Goal: Entertainment & Leisure: Consume media (video, audio)

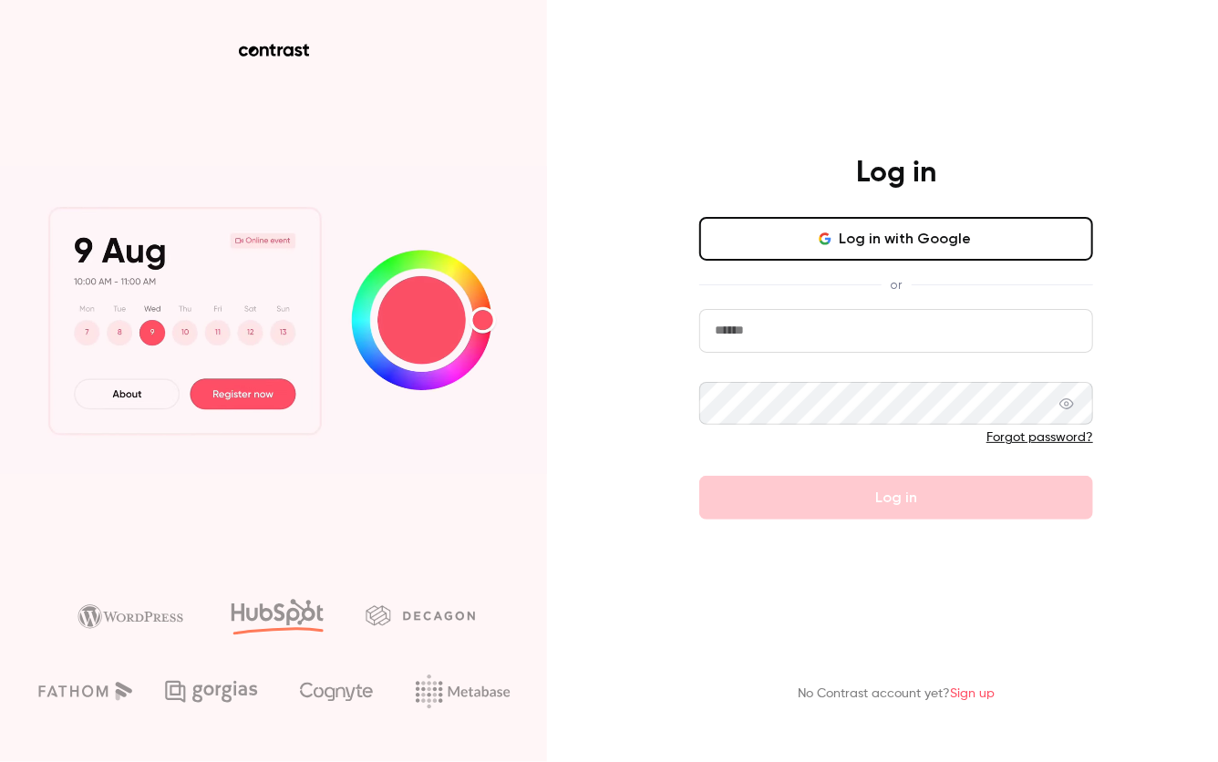
type input "**********"
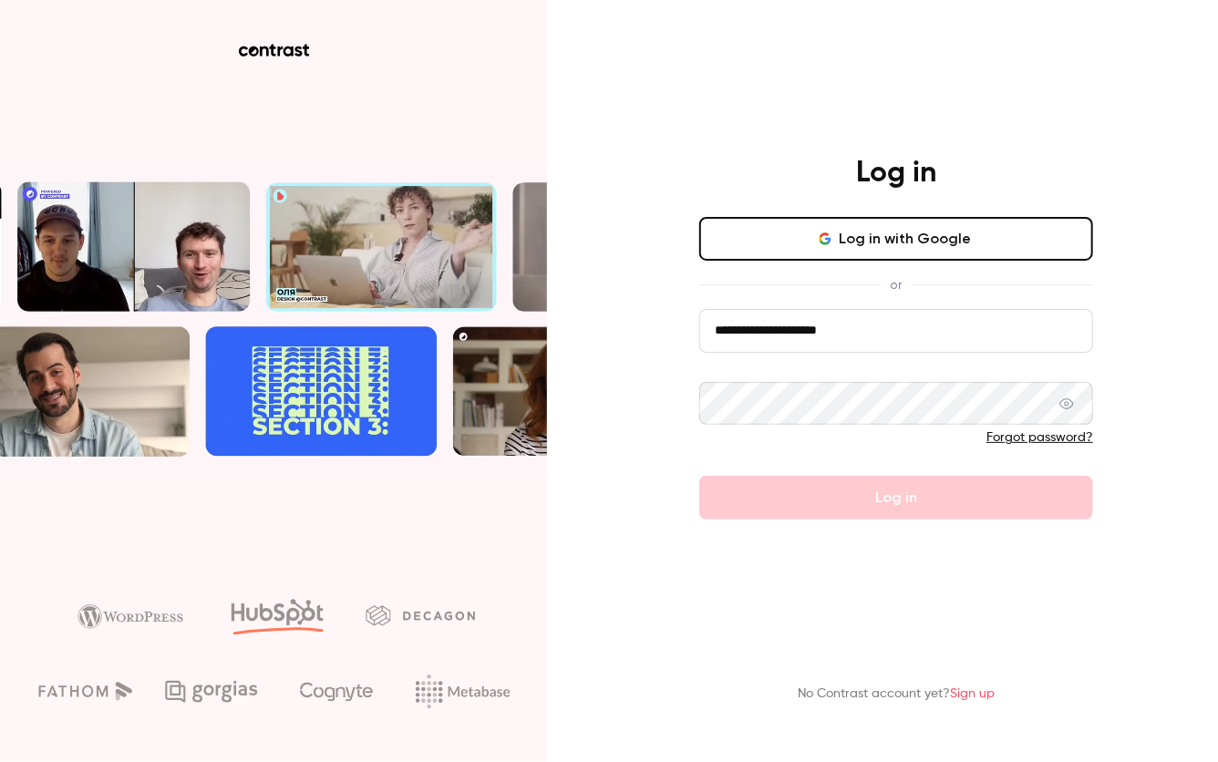
click at [881, 659] on div "No Contrast account yet? Sign up" at bounding box center [896, 668] width 474 height 100
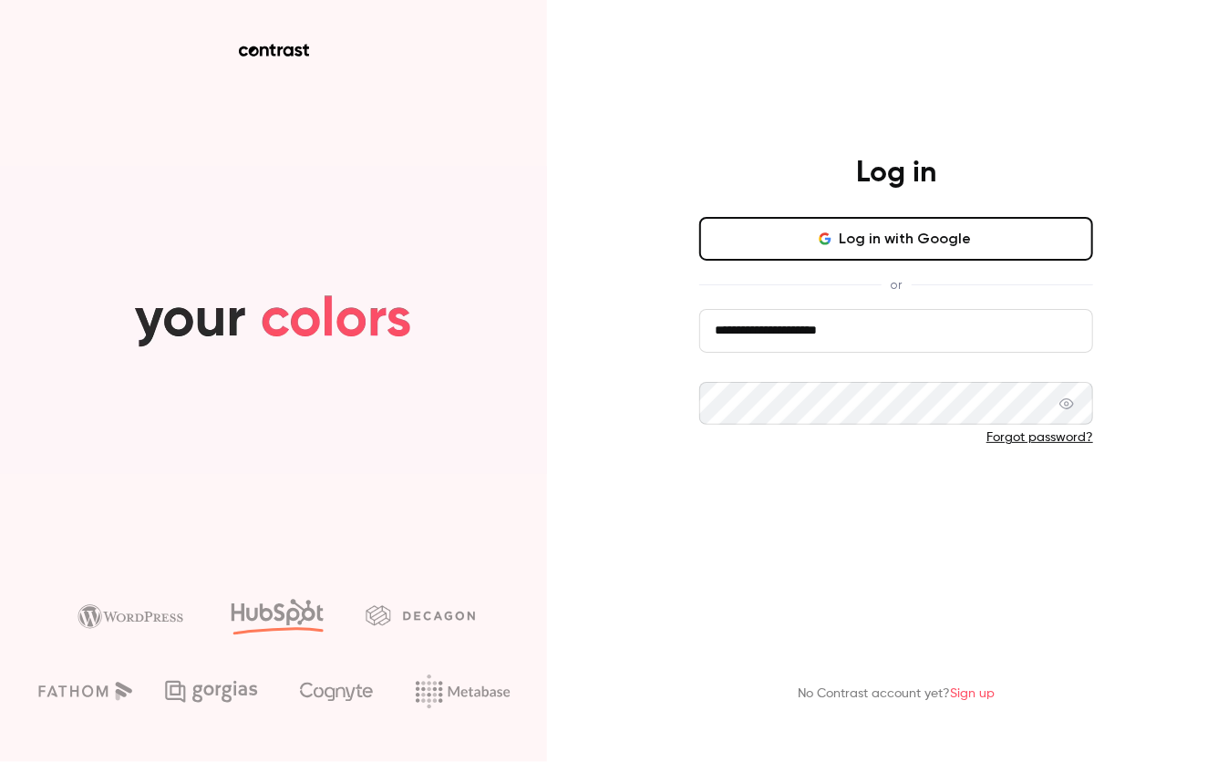
click at [875, 515] on button "Log in" at bounding box center [896, 498] width 394 height 44
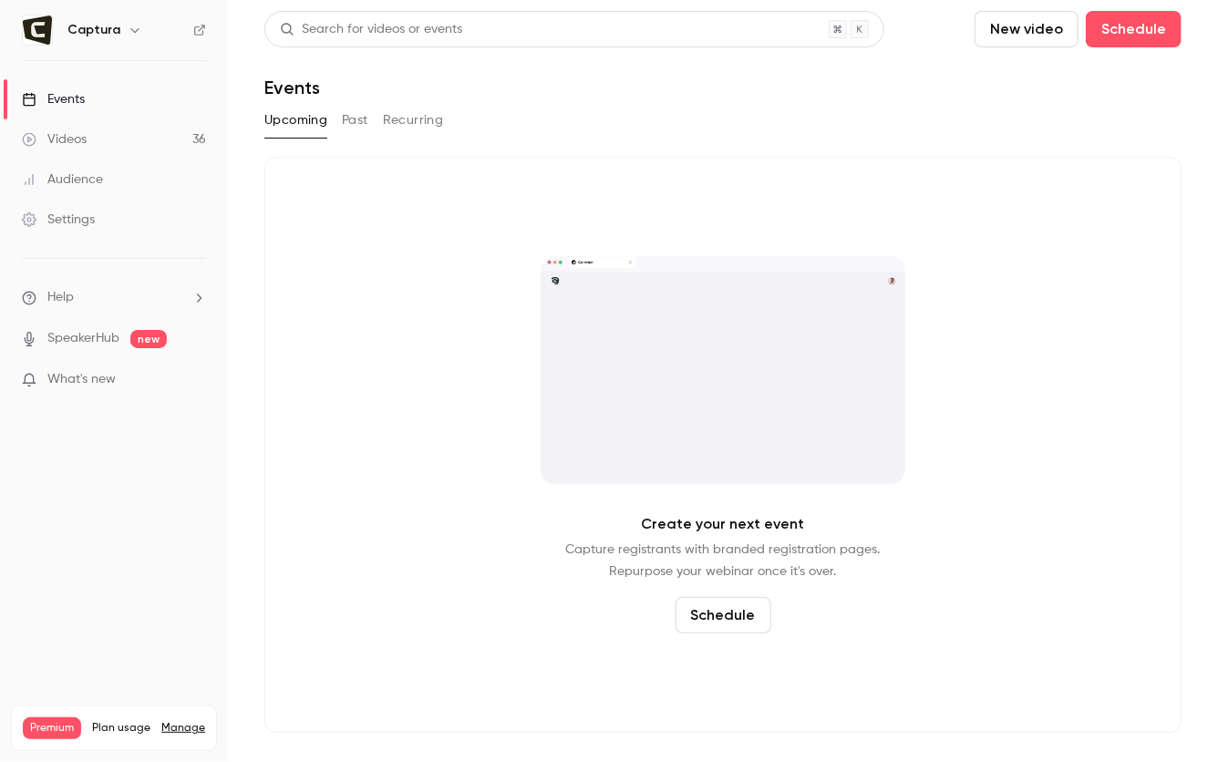
click at [98, 136] on link "Videos 36" at bounding box center [114, 139] width 228 height 40
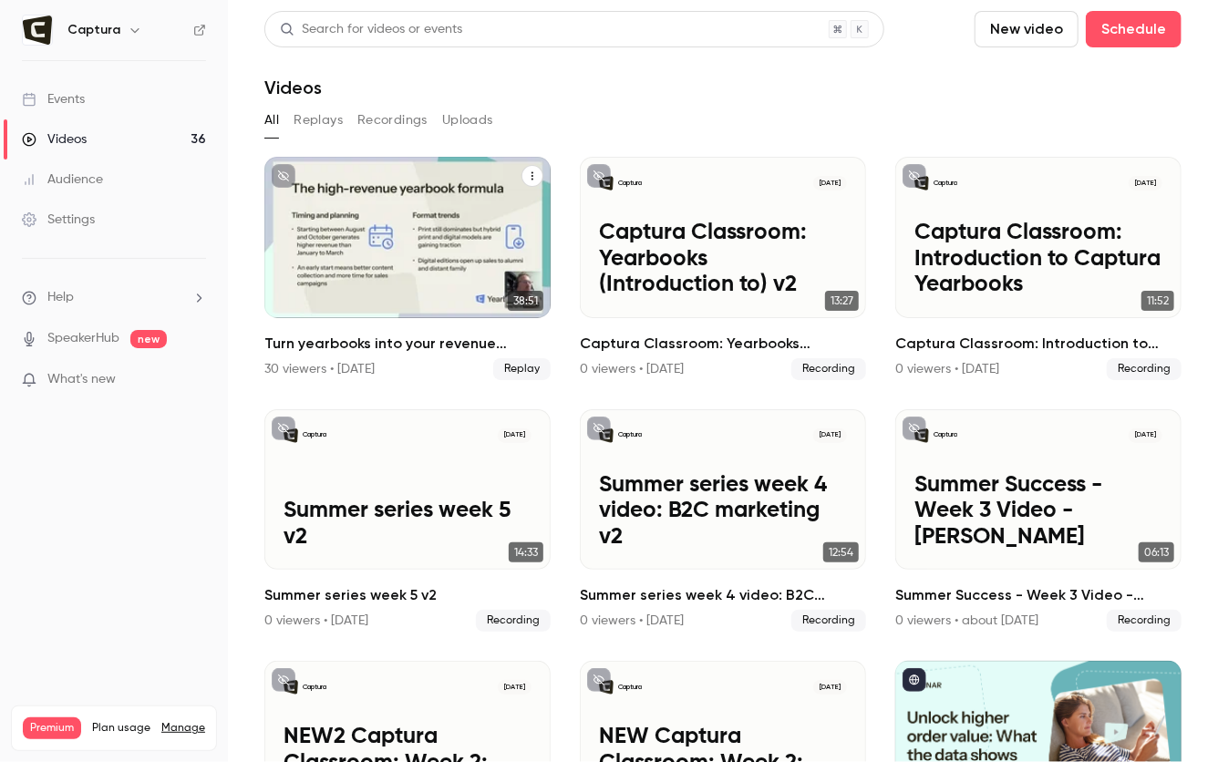
click at [530, 180] on icon "Turn yearbooks into your revenue powerhouse" at bounding box center [532, 175] width 11 height 11
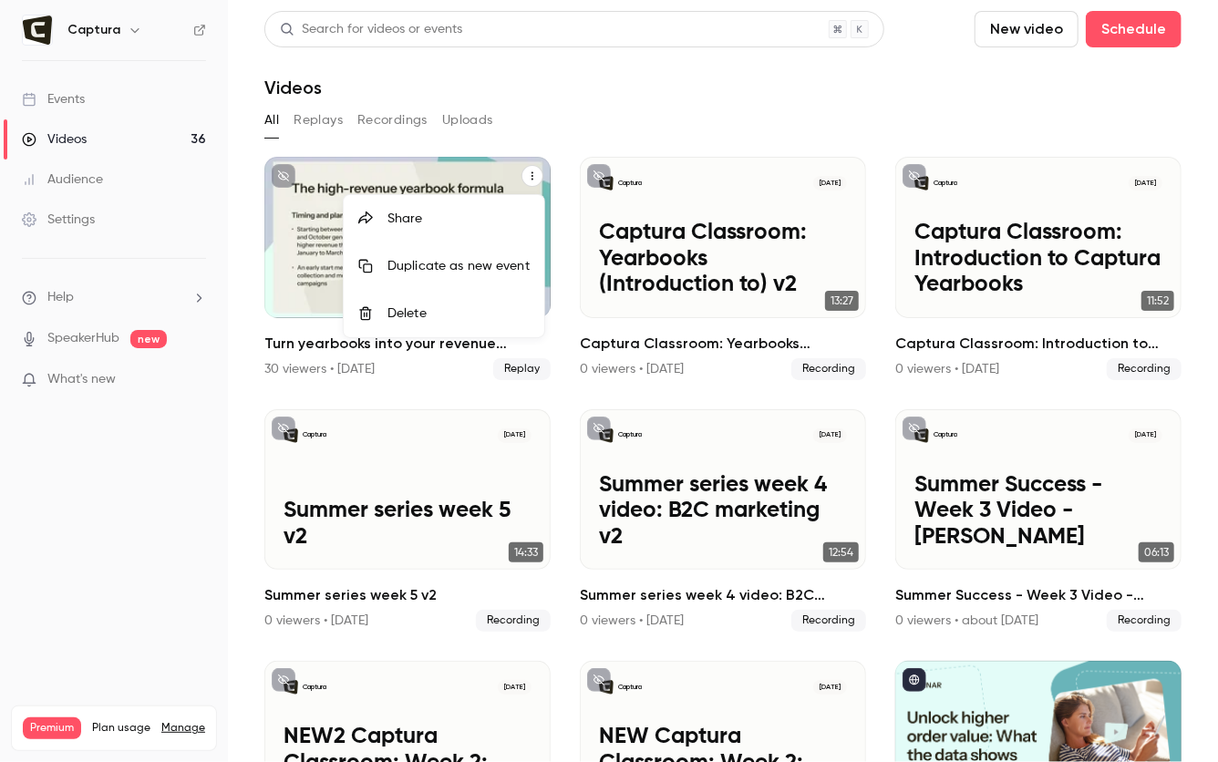
click at [325, 278] on div at bounding box center [609, 381] width 1218 height 762
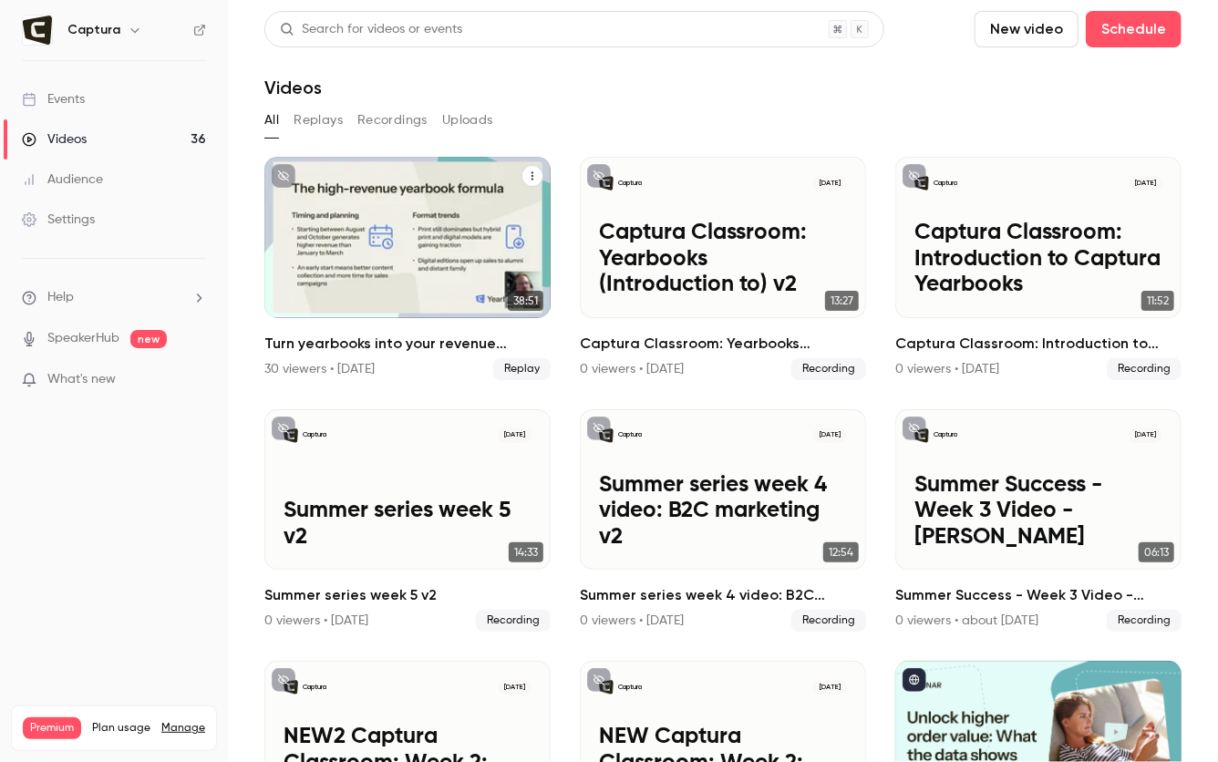
click at [320, 266] on div "Turn yearbooks into your revenue powerhouse" at bounding box center [407, 237] width 286 height 161
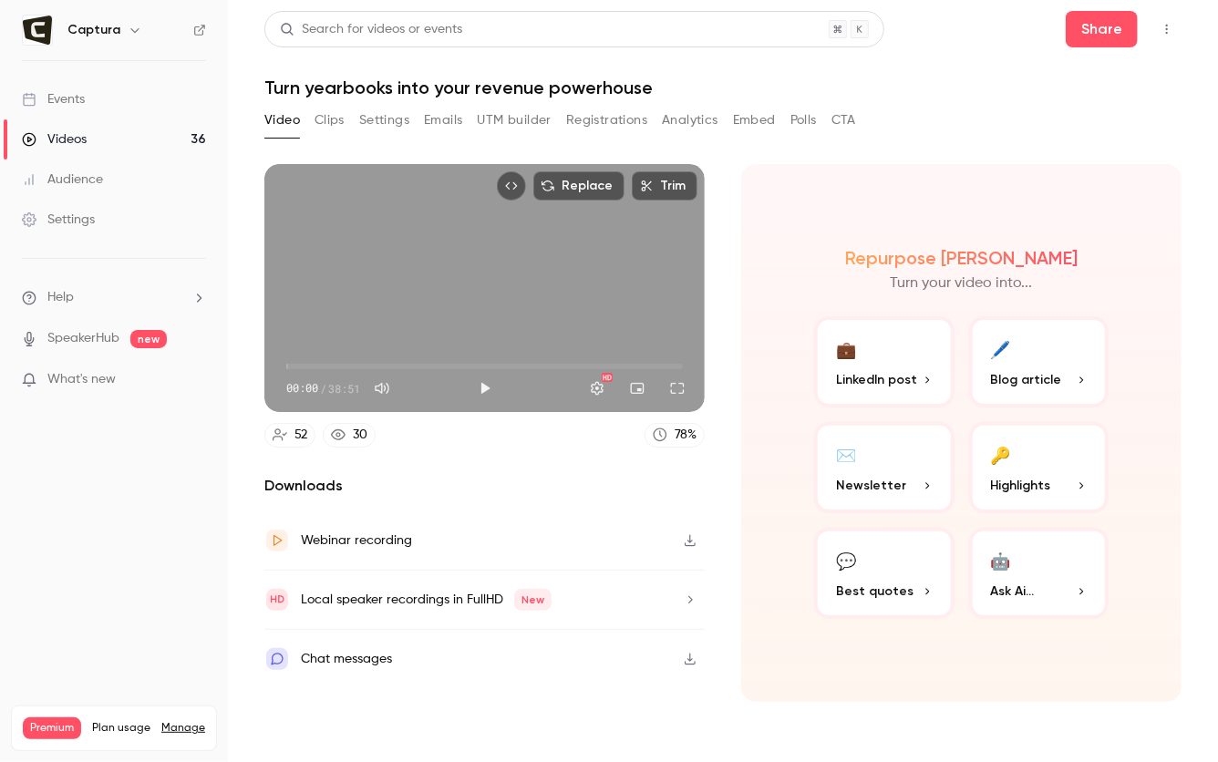
click at [691, 541] on icon "button" at bounding box center [690, 540] width 11 height 12
